Goal: Task Accomplishment & Management: Complete application form

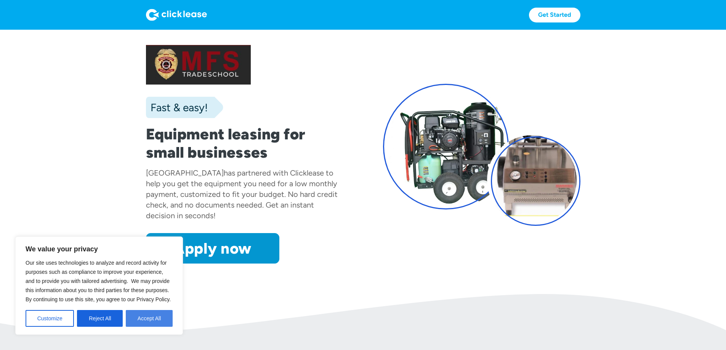
click at [144, 316] on button "Accept All" at bounding box center [149, 318] width 47 height 17
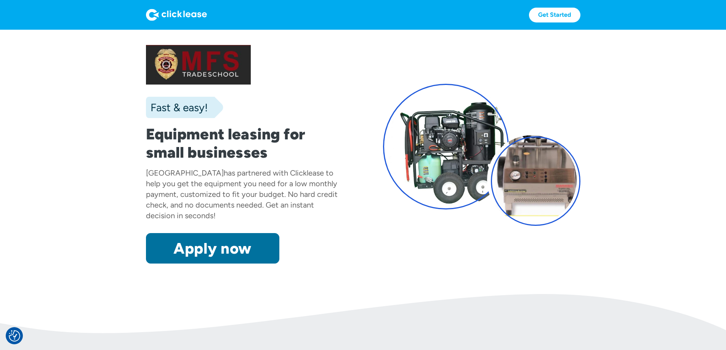
click at [176, 264] on link "Apply now" at bounding box center [212, 248] width 133 height 30
